Goal: Information Seeking & Learning: Learn about a topic

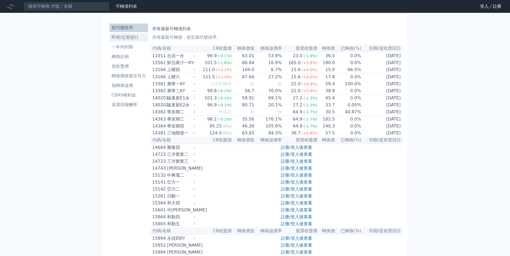
click at [126, 36] on li "即將/近期發行" at bounding box center [129, 37] width 39 height 6
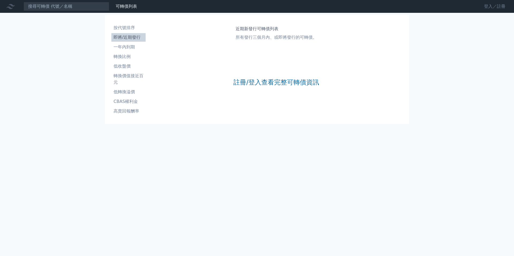
click at [478, 3] on div "可轉債列表 財務數據 登入／註冊 登入／註冊" at bounding box center [494, 6] width 40 height 9
click at [489, 6] on link "登入／註冊" at bounding box center [495, 6] width 30 height 9
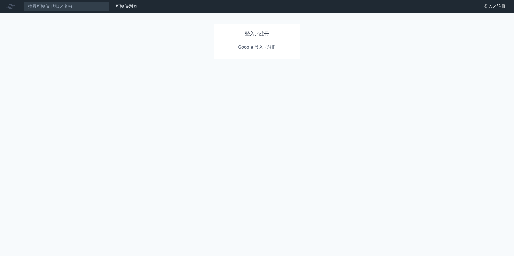
drag, startPoint x: 226, startPoint y: 54, endPoint x: 236, endPoint y: 52, distance: 9.7
click at [226, 54] on div "登入／註冊 Google 登入／註冊" at bounding box center [257, 42] width 86 height 36
click at [244, 48] on link "Google 登入／註冊" at bounding box center [257, 47] width 56 height 11
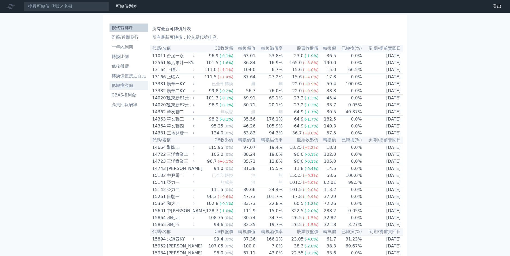
click at [127, 87] on li "低轉換溢價" at bounding box center [129, 85] width 39 height 6
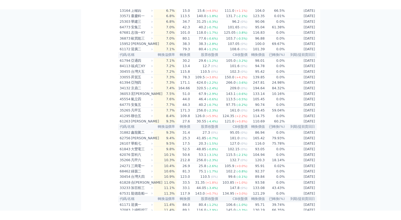
scroll to position [469, 0]
